Goal: Task Accomplishment & Management: Use online tool/utility

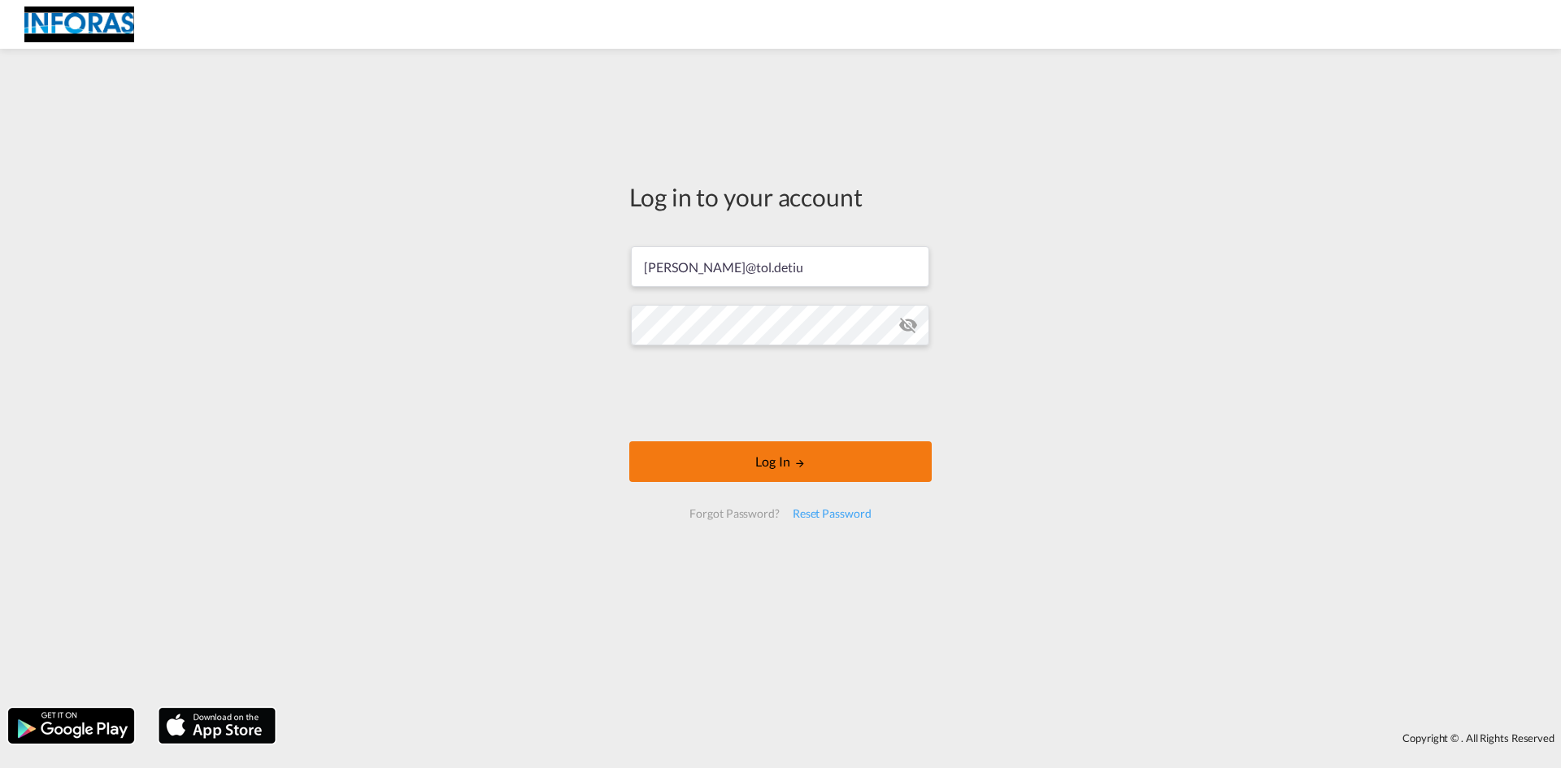
click at [703, 457] on button "Log In" at bounding box center [780, 462] width 302 height 41
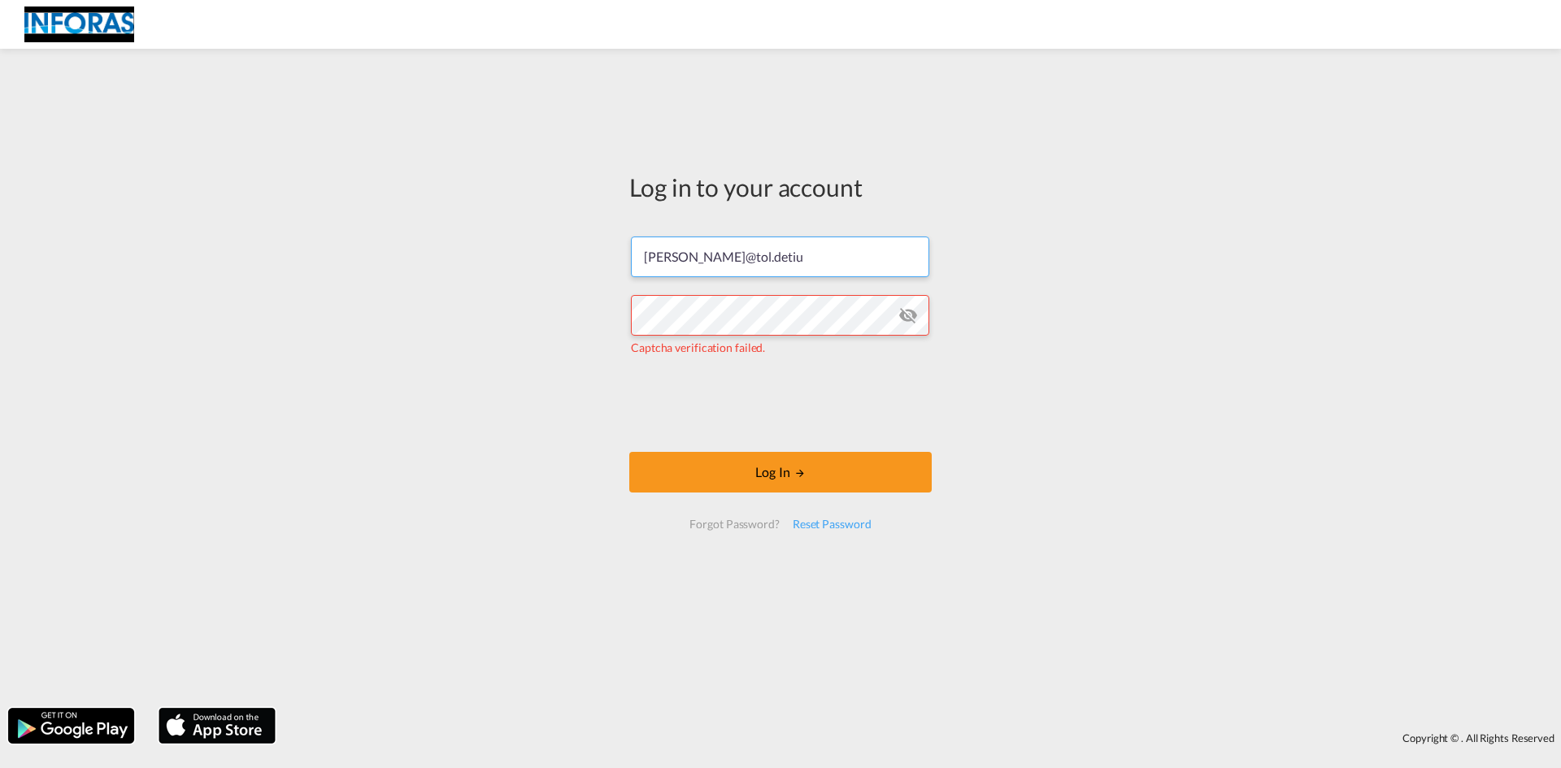
click at [746, 268] on input "[PERSON_NAME]@tol.detiu" at bounding box center [780, 257] width 298 height 41
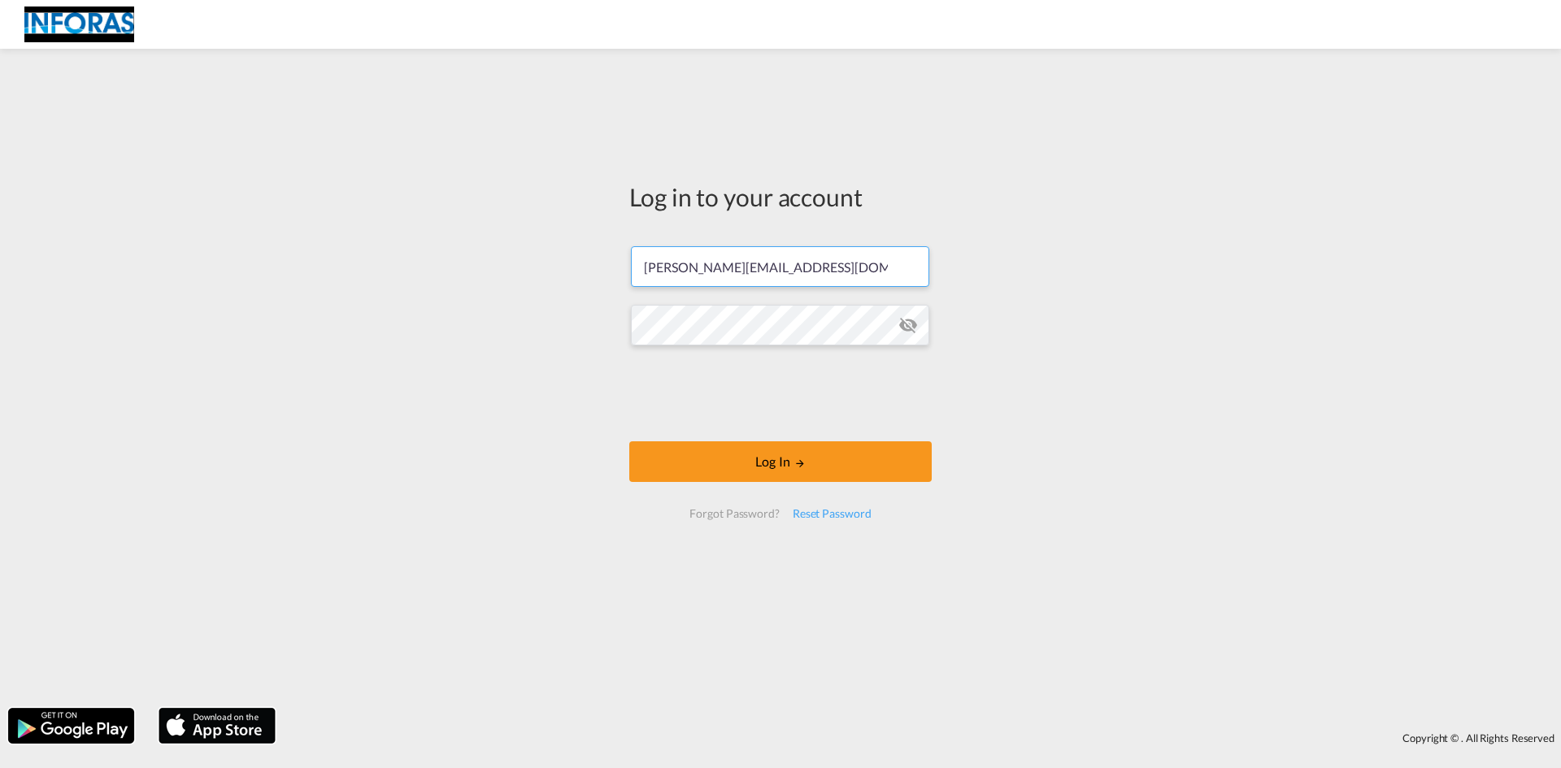
type input "f.thien@tol.de"
click at [629, 442] on button "Log In" at bounding box center [780, 462] width 302 height 41
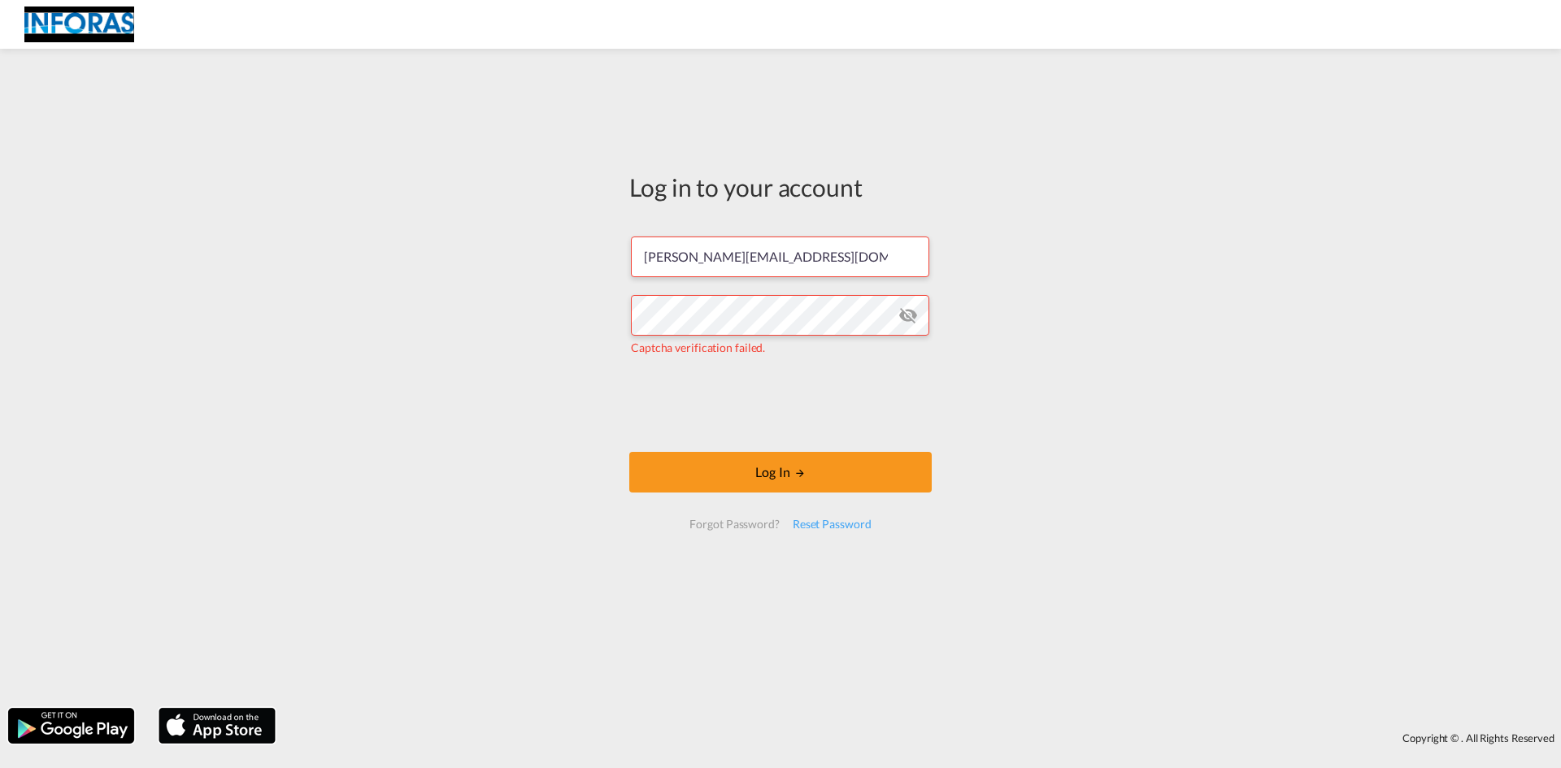
click at [903, 307] on md-icon "icon-eye-off" at bounding box center [909, 316] width 20 height 20
click at [857, 476] on button "Log In" at bounding box center [780, 472] width 302 height 41
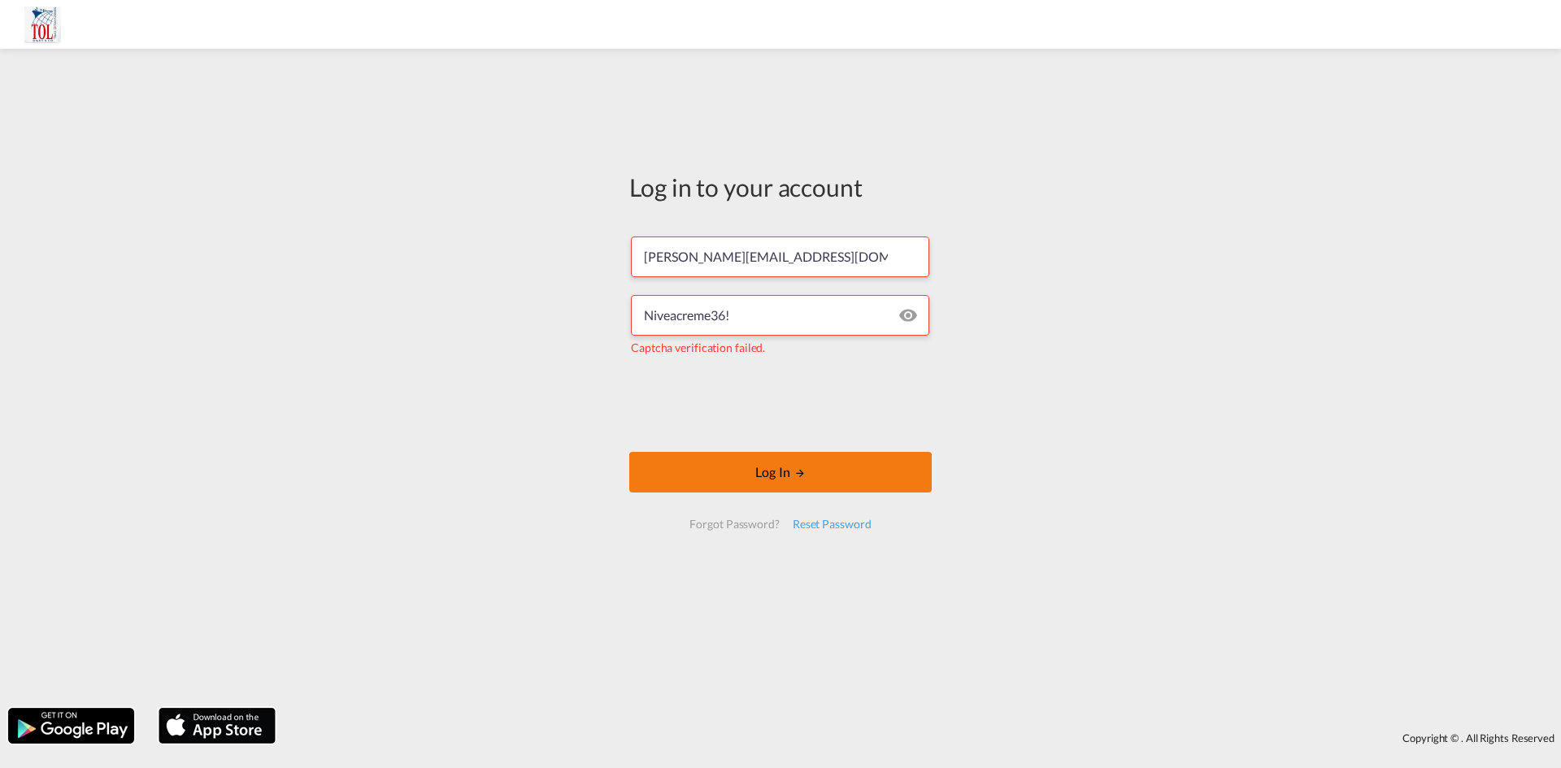
click at [790, 485] on button "Log In" at bounding box center [780, 472] width 302 height 41
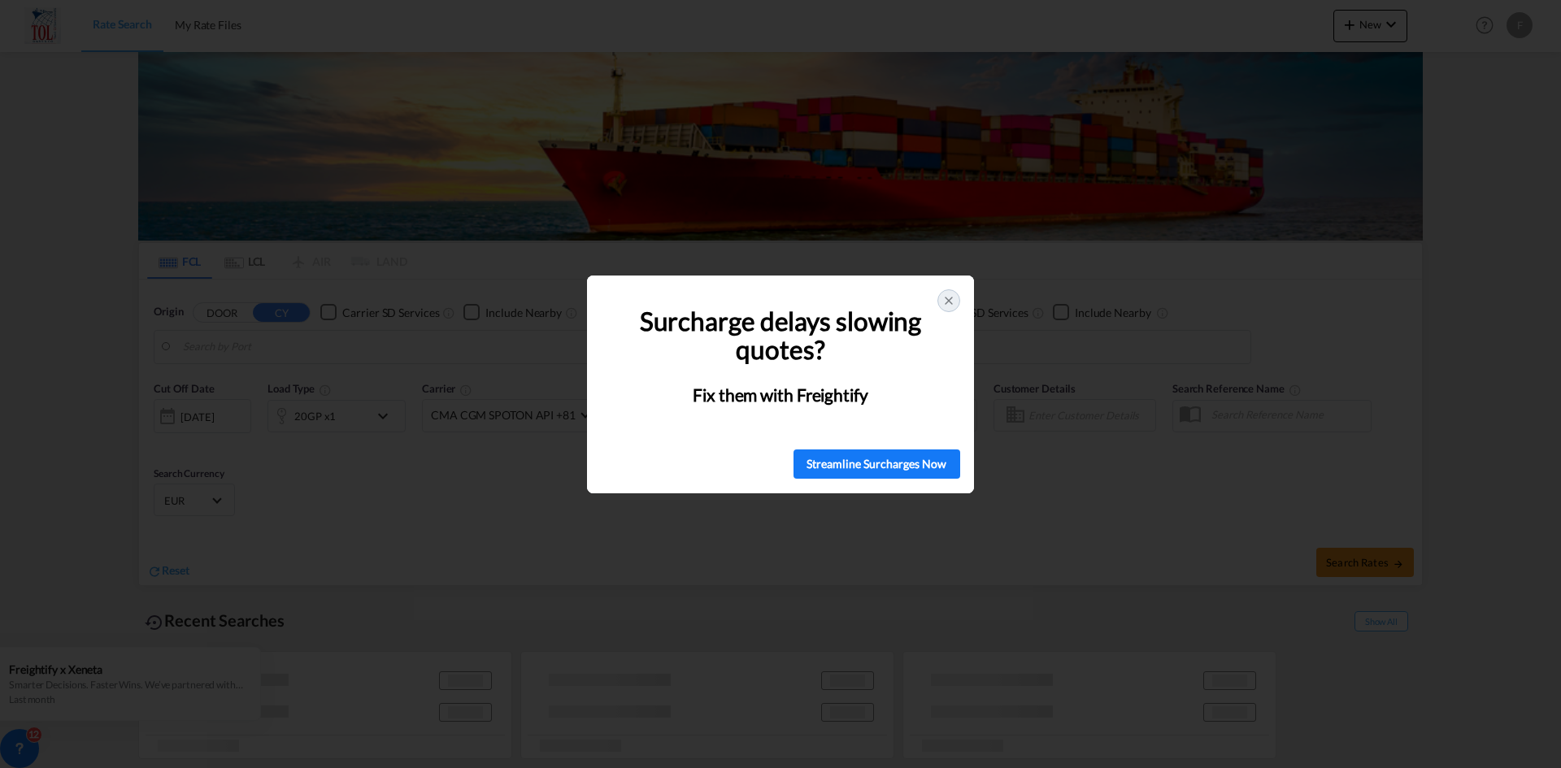
type input "Surabaya, IDSUB"
type input "Rotterdam, NLRTM"
click at [957, 296] on div at bounding box center [949, 300] width 23 height 23
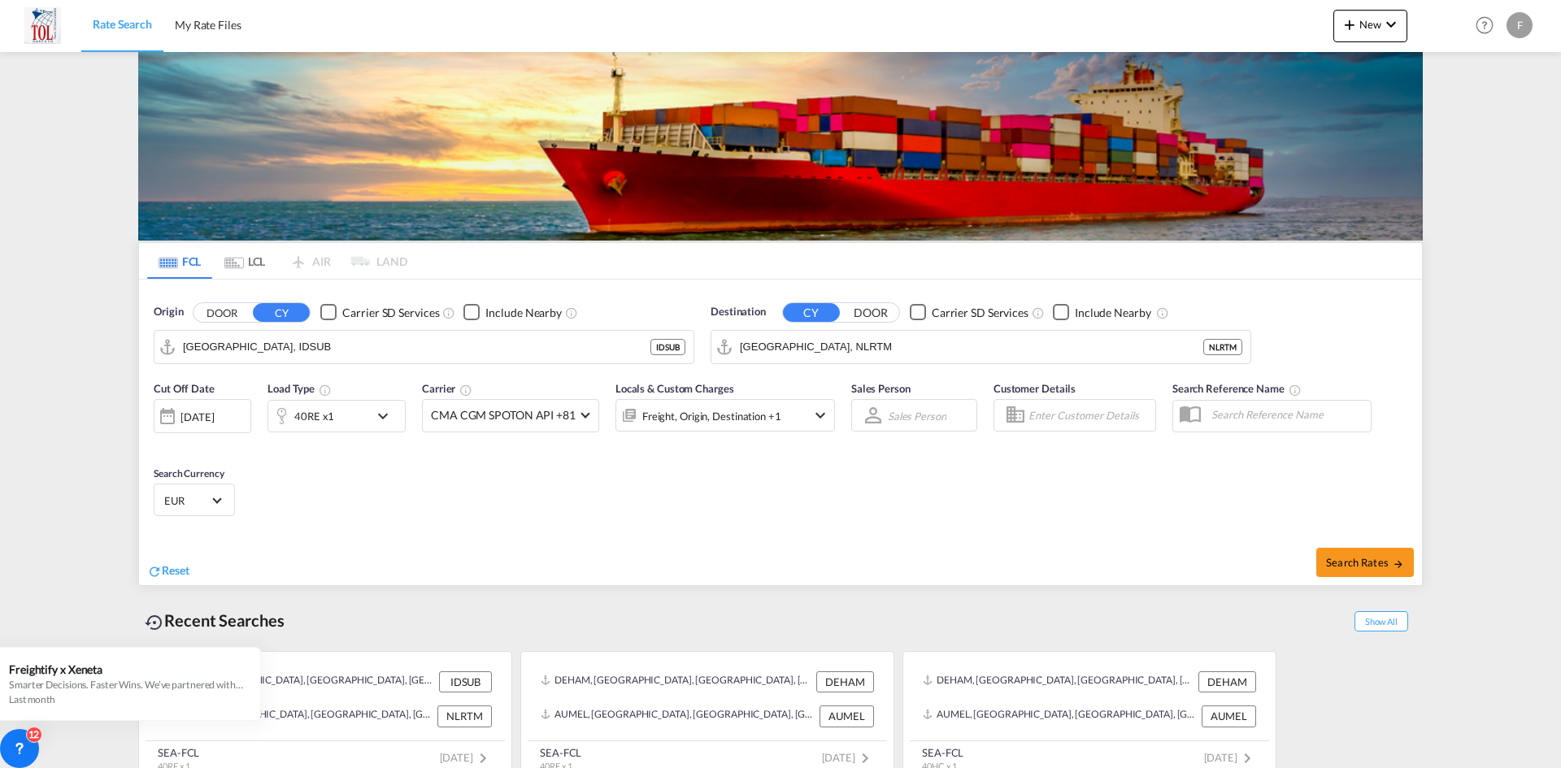
scroll to position [15, 0]
